Goal: Information Seeking & Learning: Learn about a topic

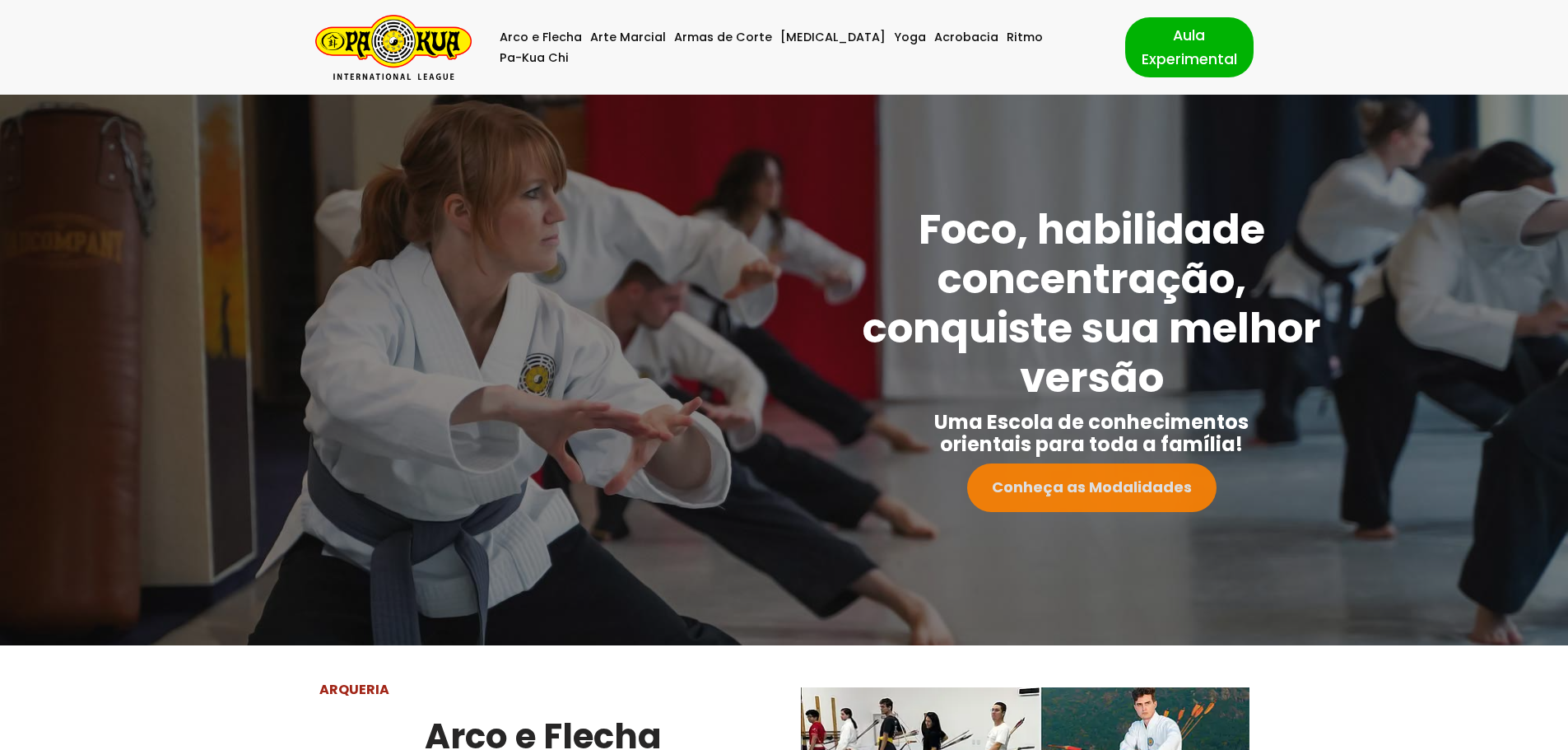
click at [1090, 486] on strong "Conheça as Modalidades" at bounding box center [1092, 487] width 200 height 21
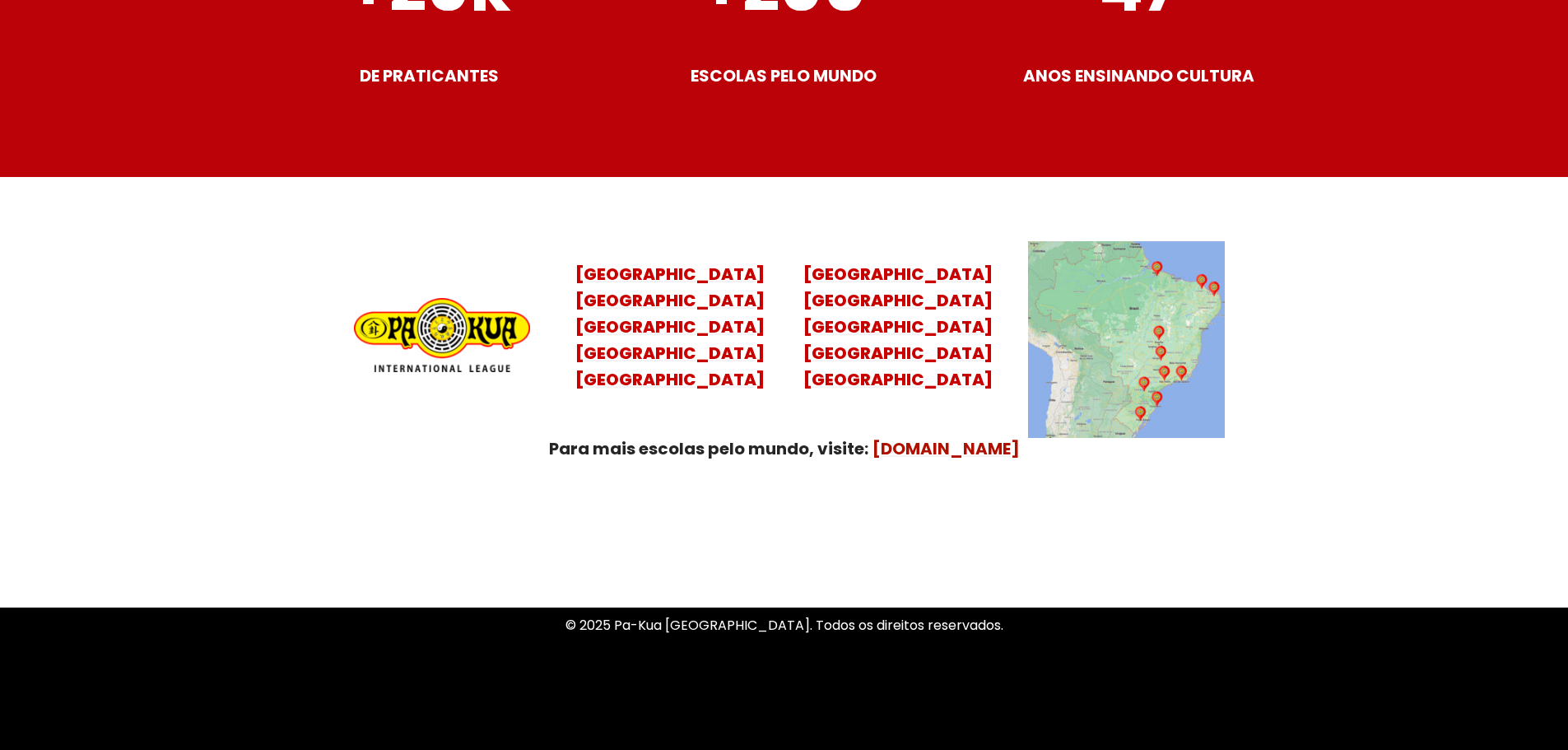
scroll to position [6501, 0]
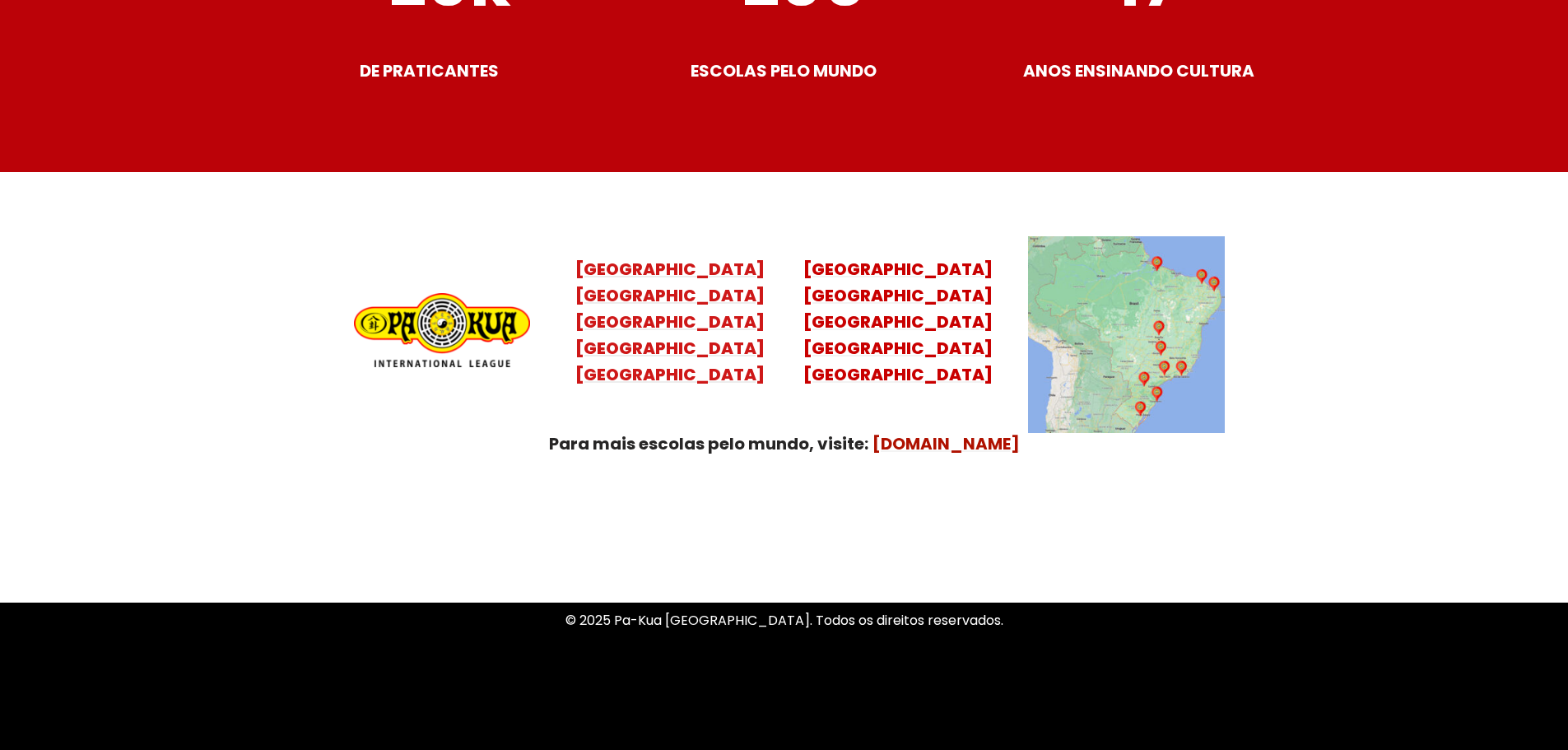
click at [648, 284] on mark "Santa Catarina Paraná São Paulo Rio de Janeiro" at bounding box center [669, 335] width 189 height 102
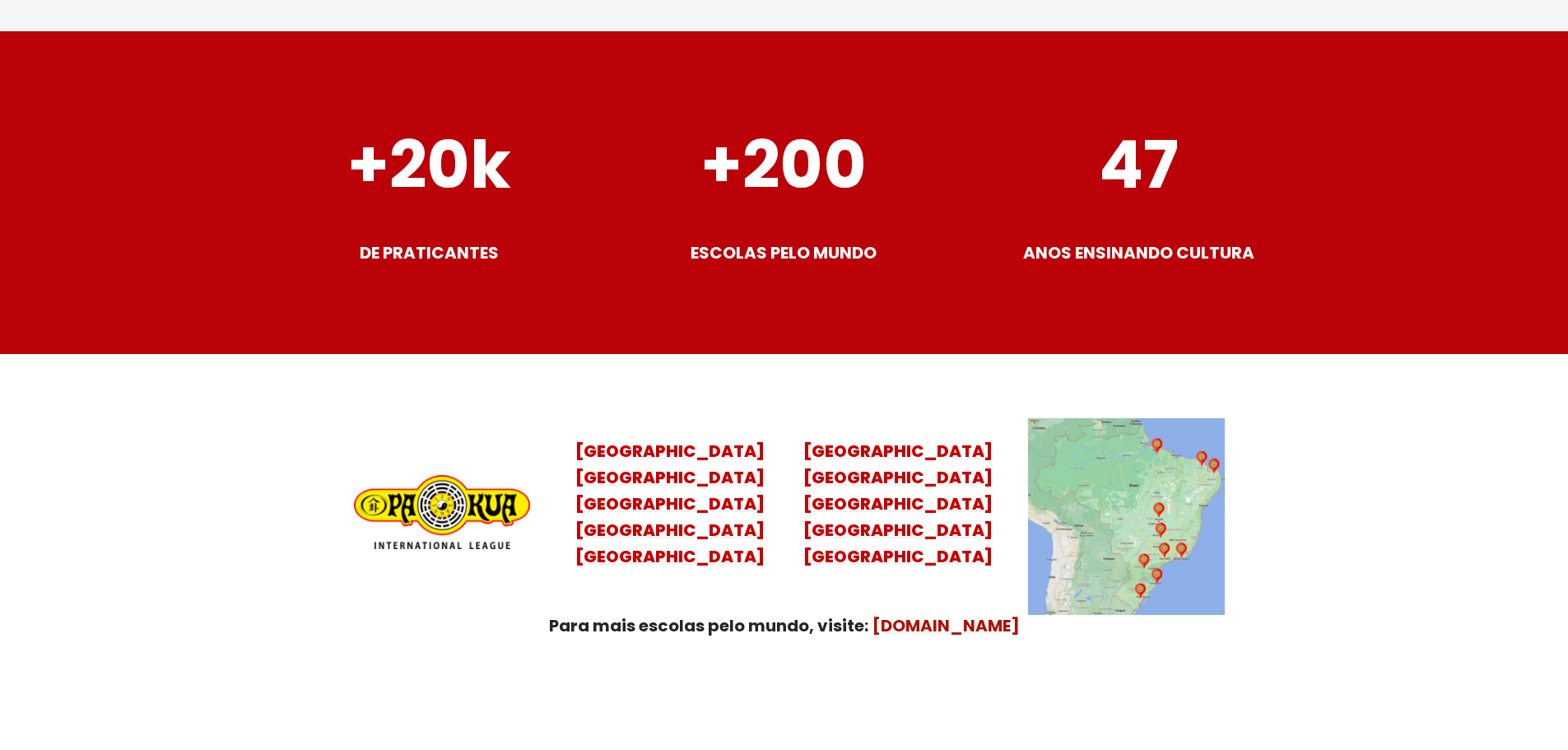
scroll to position [6515, 0]
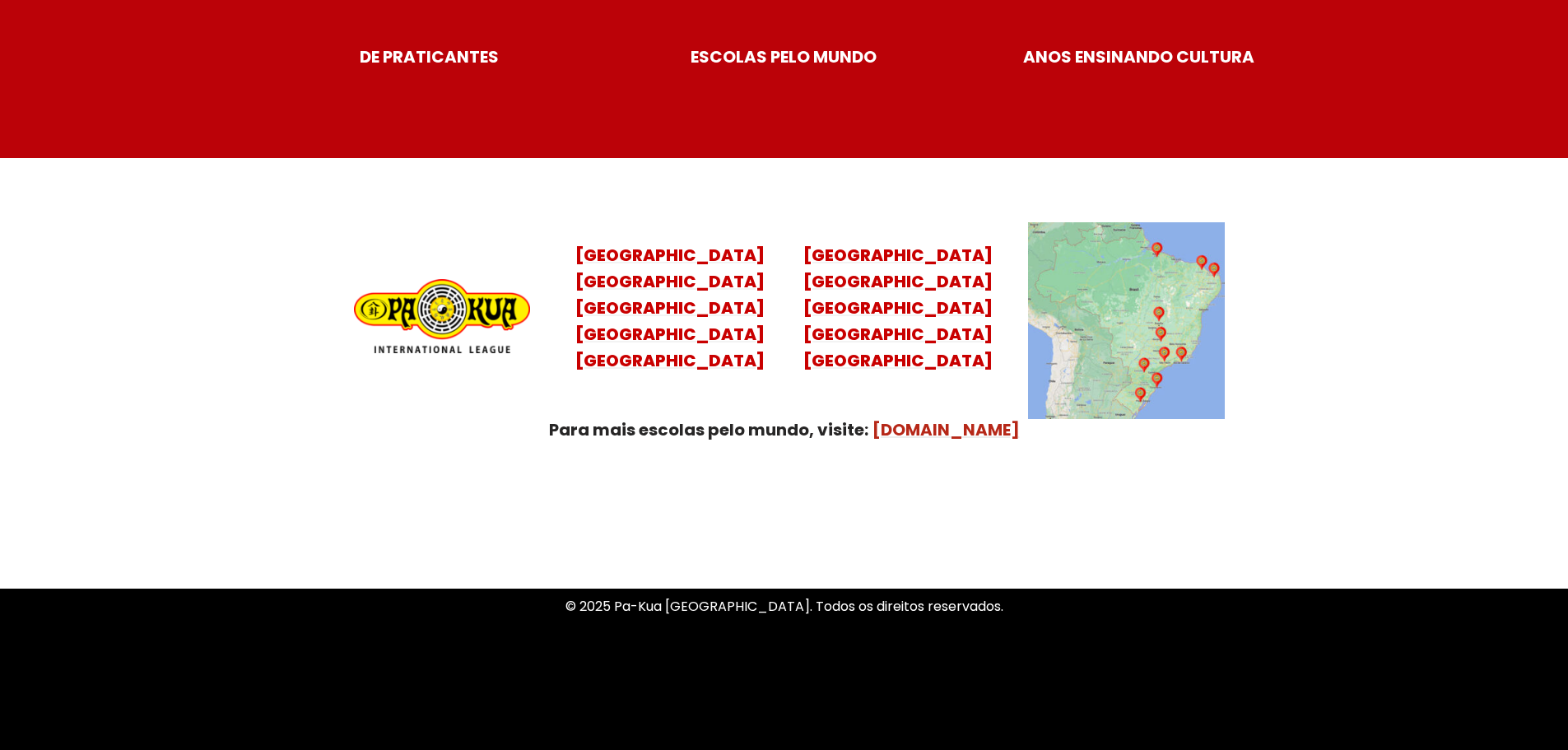
click at [941, 418] on mark "[DOMAIN_NAME]" at bounding box center [946, 430] width 147 height 23
